Goal: Task Accomplishment & Management: Manage account settings

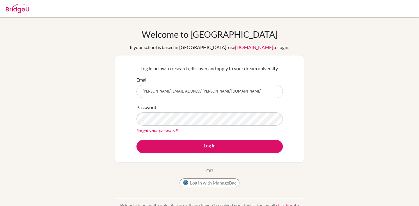
click at [116, 107] on div "Log in below to research, discover and apply to your dream university. Email [P…" at bounding box center [209, 109] width 189 height 108
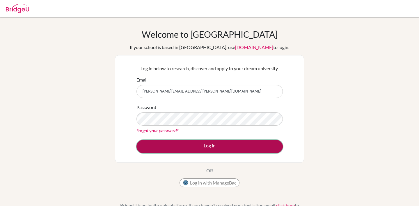
click at [178, 150] on button "Log in" at bounding box center [209, 146] width 146 height 13
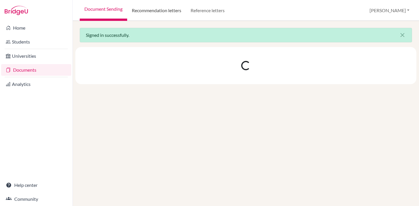
click at [170, 12] on link "Recommendation letters" at bounding box center [156, 10] width 59 height 21
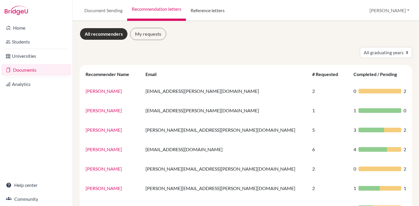
click at [203, 11] on link "Reference letters" at bounding box center [207, 10] width 43 height 21
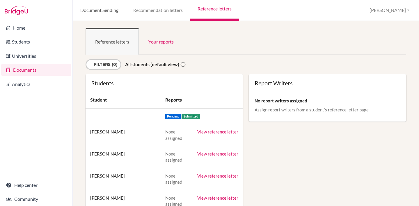
click at [97, 10] on link "Document Sending" at bounding box center [99, 10] width 53 height 21
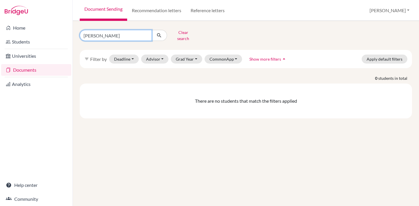
drag, startPoint x: 126, startPoint y: 33, endPoint x: 93, endPoint y: 33, distance: 33.1
click at [93, 33] on input "[PERSON_NAME]" at bounding box center [116, 35] width 72 height 11
click at [180, 33] on button "Clear search" at bounding box center [183, 35] width 32 height 15
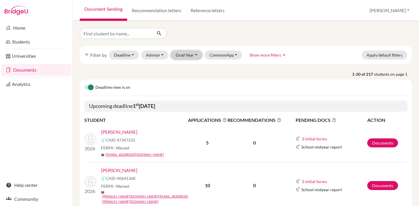
click at [189, 57] on button "Grad Year" at bounding box center [186, 55] width 31 height 9
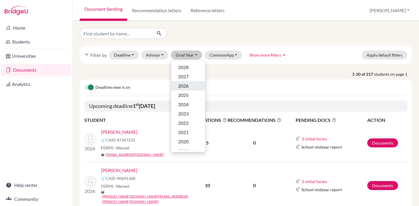
click at [188, 85] on span "2026" at bounding box center [183, 86] width 10 height 7
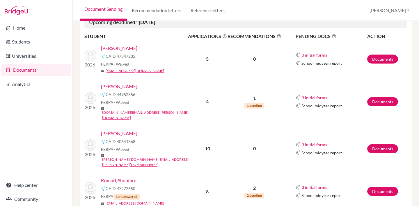
scroll to position [104, 0]
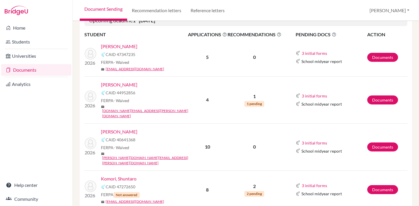
click at [256, 93] on p "1" at bounding box center [254, 96] width 54 height 7
click at [256, 101] on span "1 pending" at bounding box center [254, 104] width 20 height 6
click at [313, 93] on button "3 initial forms" at bounding box center [314, 96] width 26 height 7
click at [344, 92] on div "3 initial forms Counselor recommendation Early decision agreement School report" at bounding box center [330, 95] width 71 height 7
click at [376, 97] on link "Documents" at bounding box center [382, 100] width 31 height 9
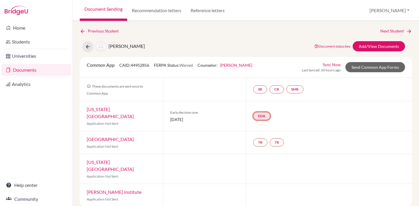
click at [260, 115] on link "EDA" at bounding box center [261, 116] width 17 height 8
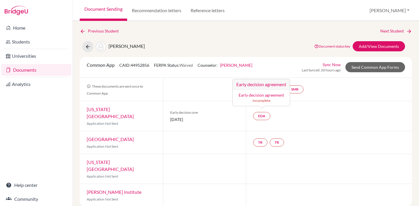
click at [235, 118] on span "[DATE]" at bounding box center [204, 120] width 69 height 6
click at [303, 117] on div "EDA" at bounding box center [329, 116] width 166 height 30
click at [307, 117] on div "EDA" at bounding box center [329, 116] width 166 height 30
click at [152, 9] on link "Recommendation letters" at bounding box center [156, 10] width 59 height 21
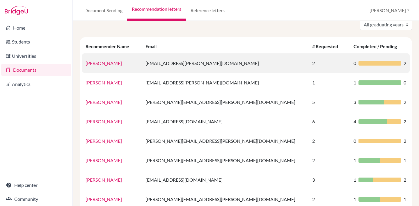
scroll to position [47, 0]
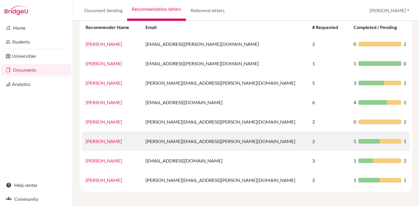
click at [197, 145] on td "sarah.jones@aobajapan.jp" at bounding box center [225, 141] width 167 height 19
click at [108, 141] on link "Sarah Jones" at bounding box center [103, 142] width 36 height 6
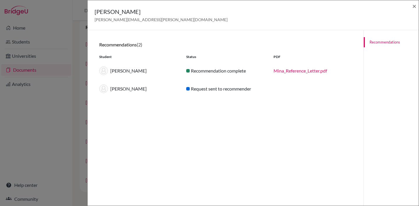
click at [236, 90] on div "Request sent to recommender" at bounding box center [225, 88] width 87 height 7
click at [216, 90] on div "Request sent to recommender" at bounding box center [225, 88] width 87 height 7
click at [413, 9] on span "×" at bounding box center [414, 6] width 4 height 8
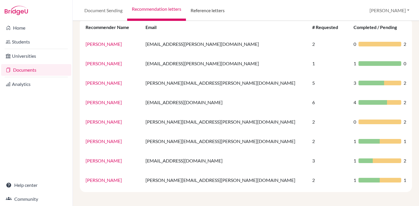
click at [211, 8] on link "Reference letters" at bounding box center [207, 10] width 43 height 21
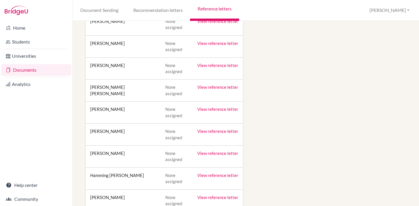
scroll to position [317, 0]
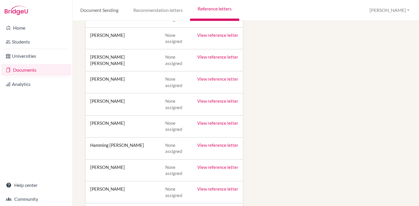
click at [95, 12] on link "Document Sending" at bounding box center [99, 10] width 53 height 21
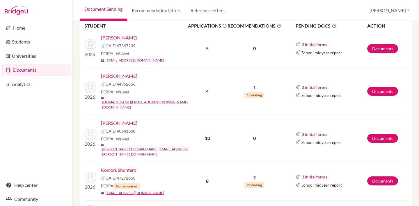
scroll to position [119, 0]
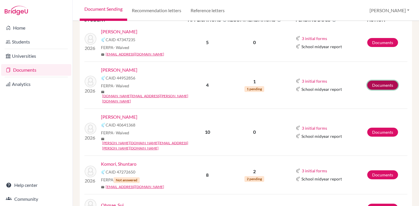
click at [377, 81] on link "Documents" at bounding box center [382, 85] width 31 height 9
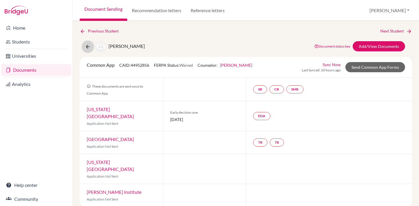
click at [87, 47] on icon at bounding box center [88, 47] width 6 height 6
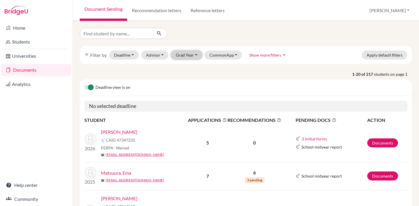
click at [189, 52] on button "Grad Year" at bounding box center [186, 55] width 31 height 9
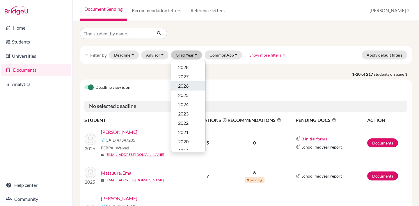
click at [187, 86] on span "2026" at bounding box center [183, 86] width 10 height 7
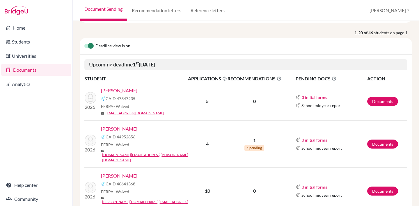
scroll to position [88, 0]
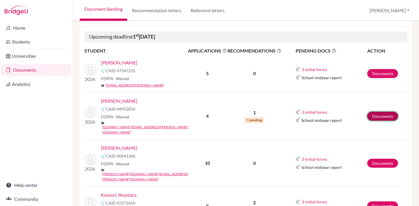
click at [382, 112] on link "Documents" at bounding box center [382, 116] width 31 height 9
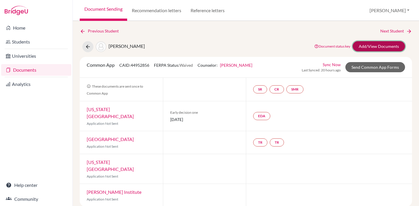
click at [379, 46] on link "Add/View Documents" at bounding box center [378, 46] width 52 height 10
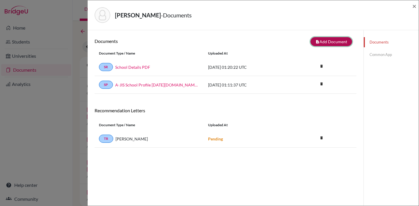
click at [330, 42] on button "note_add Add Document" at bounding box center [331, 41] width 42 height 9
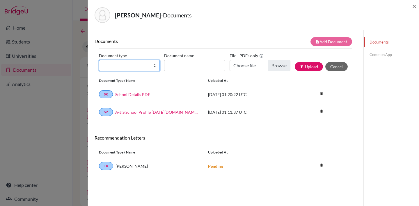
click at [153, 68] on select "Change explanation for Common App reports Counselor recommendation Internationa…" at bounding box center [129, 65] width 61 height 11
select select "5"
click at [99, 60] on select "Change explanation for Common App reports Counselor recommendation Internationa…" at bounding box center [129, 65] width 61 height 11
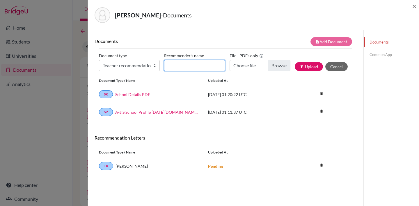
click at [180, 66] on input "Recommender's name" at bounding box center [194, 65] width 61 height 11
type input "[PERSON_NAME]"
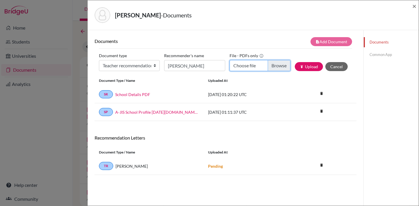
click at [277, 68] on input "Choose file" at bounding box center [259, 65] width 61 height 11
type input "C:\fakepath\Mika Reference Letter.pdf"
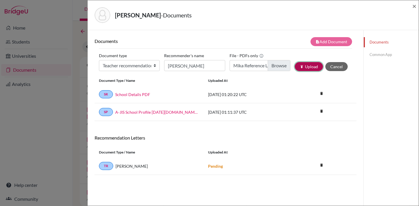
click at [311, 71] on button "publish Upload" at bounding box center [308, 66] width 28 height 9
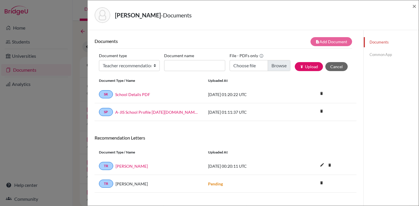
scroll to position [31, 0]
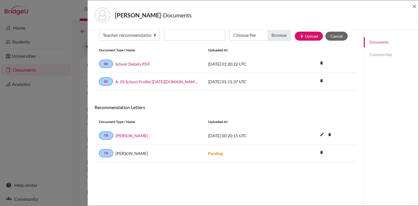
click at [216, 155] on strong "Pending" at bounding box center [215, 153] width 15 height 5
click at [215, 156] on strong "Pending" at bounding box center [215, 153] width 15 height 5
click at [320, 153] on icon "delete" at bounding box center [321, 152] width 9 height 9
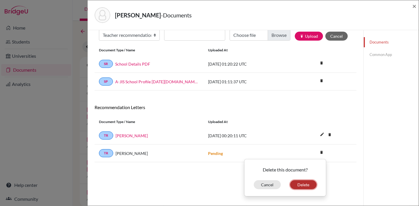
click at [306, 187] on button "Delete" at bounding box center [303, 185] width 26 height 9
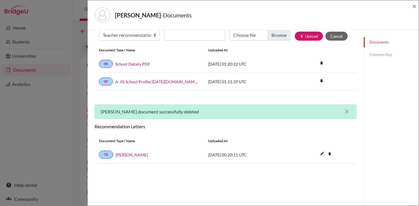
click at [248, 130] on div "Recommendation Letters" at bounding box center [225, 129] width 270 height 10
click at [118, 156] on link "[PERSON_NAME]" at bounding box center [131, 155] width 32 height 6
click at [352, 69] on div "SR School Details PDF 2024-09-13 01:20:22 UTC delete Delete this document? Canc…" at bounding box center [225, 64] width 262 height 18
click at [413, 7] on span "×" at bounding box center [414, 6] width 4 height 8
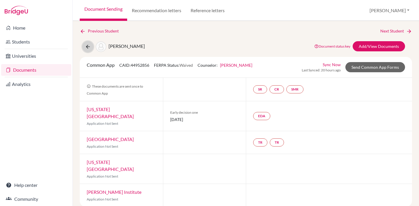
click at [86, 47] on icon at bounding box center [88, 47] width 6 height 6
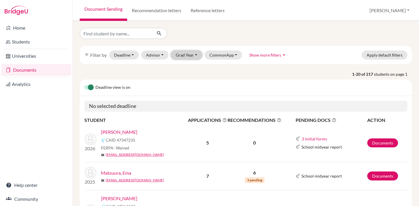
click at [188, 55] on button "Grad Year" at bounding box center [186, 55] width 31 height 9
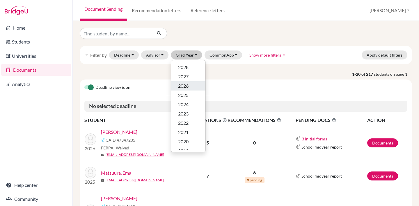
click at [192, 86] on div "2026" at bounding box center [188, 86] width 20 height 7
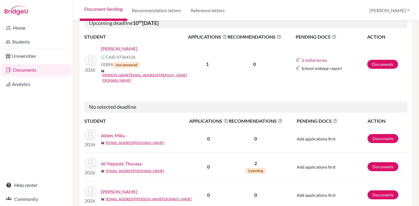
scroll to position [332, 0]
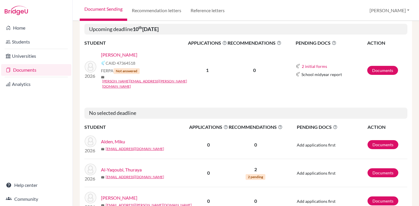
click at [130, 167] on link "Al-Yaqoubi, Thuraya" at bounding box center [121, 170] width 41 height 7
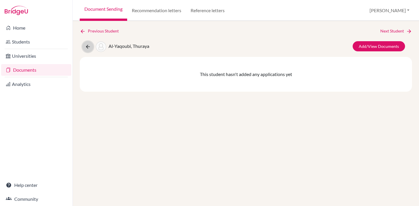
click at [87, 47] on icon at bounding box center [88, 47] width 6 height 6
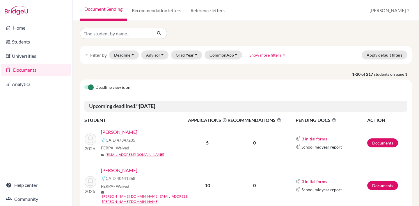
click at [184, 60] on div "filter_list Filter by Deadline - Select a date range Or double click for a sing…" at bounding box center [246, 55] width 332 height 18
click at [184, 56] on button "Grad Year" at bounding box center [186, 55] width 31 height 9
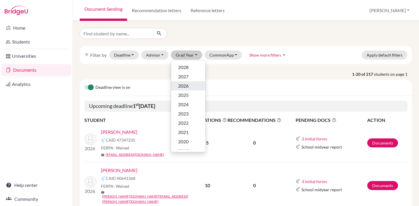
click at [186, 87] on span "2026" at bounding box center [183, 86] width 10 height 7
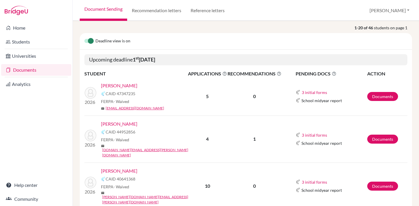
scroll to position [97, 0]
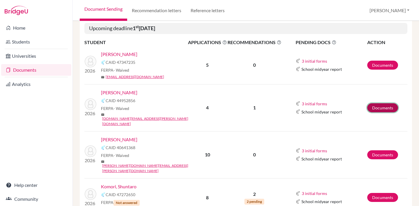
click at [387, 103] on link "Documents" at bounding box center [382, 107] width 31 height 9
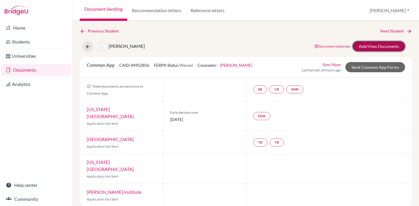
click at [374, 47] on link "Add/View Documents" at bounding box center [378, 46] width 52 height 10
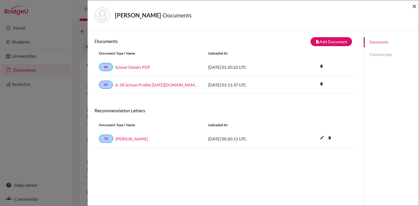
click at [415, 6] on span "×" at bounding box center [414, 6] width 4 height 8
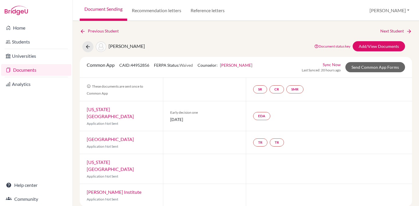
click at [269, 42] on div "[PERSON_NAME], Mikang Document status key TR Requirement. Document not uploaded…" at bounding box center [245, 46] width 341 height 11
click at [361, 48] on link "Add/View Documents" at bounding box center [378, 46] width 52 height 10
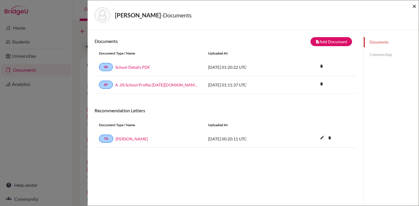
click at [415, 7] on span "×" at bounding box center [414, 6] width 4 height 8
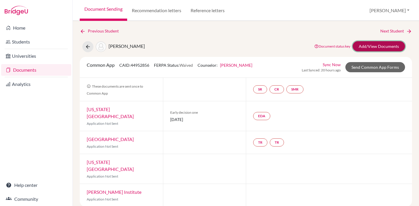
click at [367, 46] on link "Add/View Documents" at bounding box center [378, 46] width 52 height 10
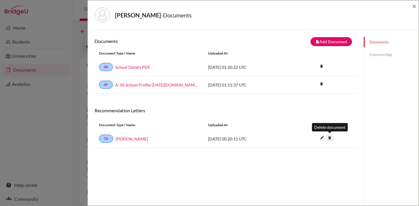
click at [329, 140] on icon "delete" at bounding box center [329, 138] width 9 height 9
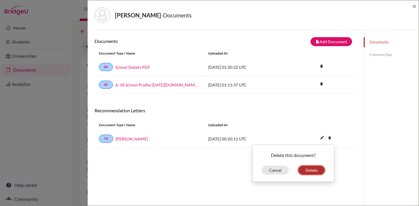
click at [317, 172] on button "Delete" at bounding box center [311, 170] width 26 height 9
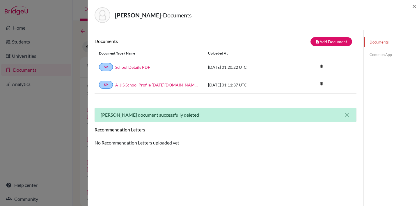
click at [68, 110] on div "[PERSON_NAME] - Documents × Documents note_add Add Document Document type Chang…" at bounding box center [209, 103] width 419 height 206
click at [413, 6] on span "×" at bounding box center [414, 6] width 4 height 8
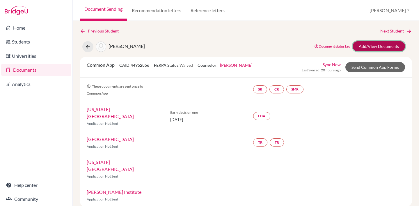
click at [369, 46] on link "Add/View Documents" at bounding box center [378, 46] width 52 height 10
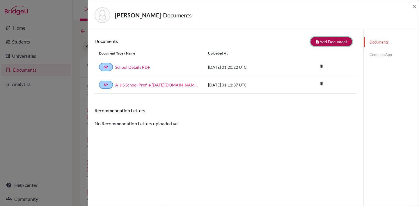
click at [320, 44] on button "note_add Add Document" at bounding box center [331, 41] width 42 height 9
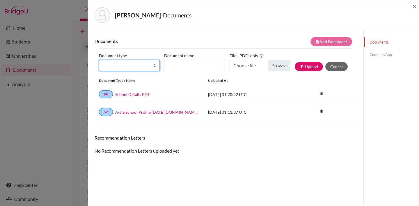
click at [128, 68] on select "Change explanation for Common App reports Counselor recommendation Internationa…" at bounding box center [129, 65] width 61 height 11
select select "5"
click at [99, 60] on select "Change explanation for Common App reports Counselor recommendation Internationa…" at bounding box center [129, 65] width 61 height 11
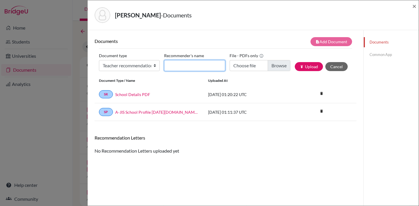
click at [191, 68] on input "Recommender's name" at bounding box center [194, 65] width 61 height 11
type input "[PERSON_NAME]"
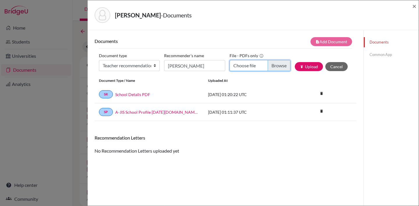
click at [272, 64] on input "Choose file" at bounding box center [259, 65] width 61 height 11
type input "C:\fakepath\Mika Reference Letter.pdf"
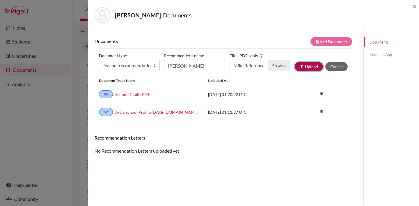
click at [310, 68] on button "publish Upload" at bounding box center [308, 66] width 28 height 9
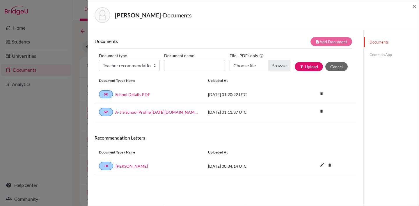
click at [385, 54] on link "Common App" at bounding box center [390, 55] width 55 height 10
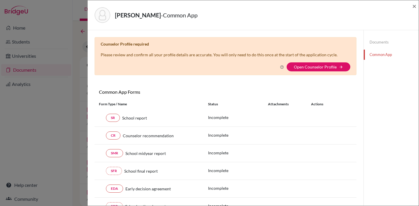
click at [375, 42] on link "Documents" at bounding box center [390, 42] width 55 height 10
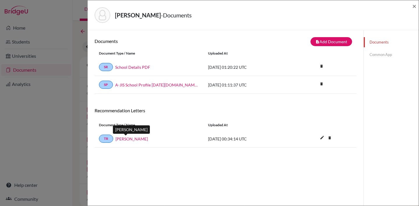
click at [130, 140] on link "[PERSON_NAME]" at bounding box center [131, 139] width 32 height 6
